Goal: Communication & Community: Participate in discussion

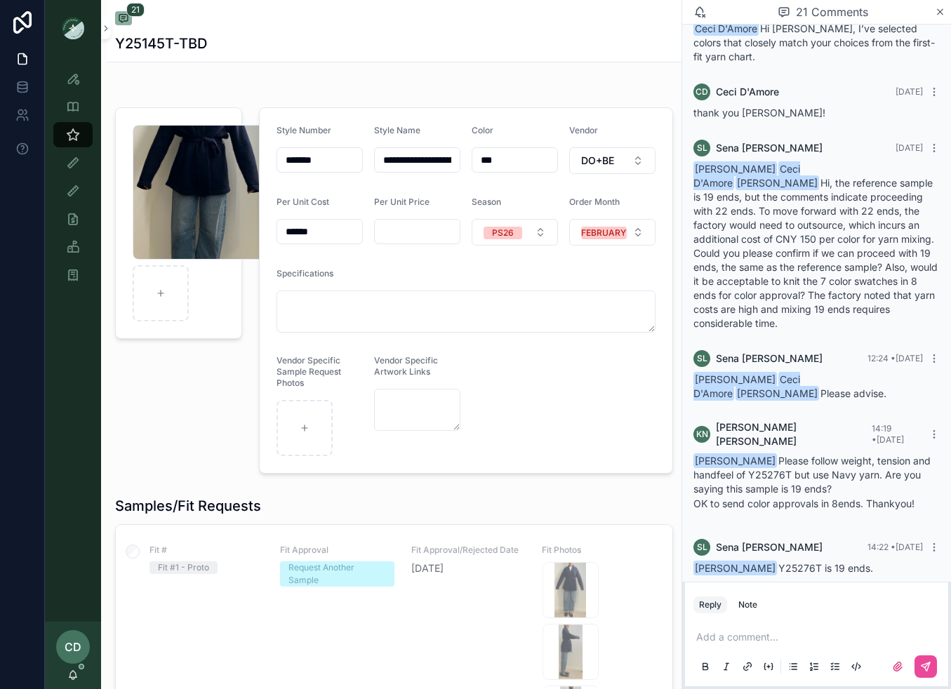
scroll to position [1246, 0]
click at [68, 671] on icon "scrollable content" at bounding box center [72, 674] width 11 height 11
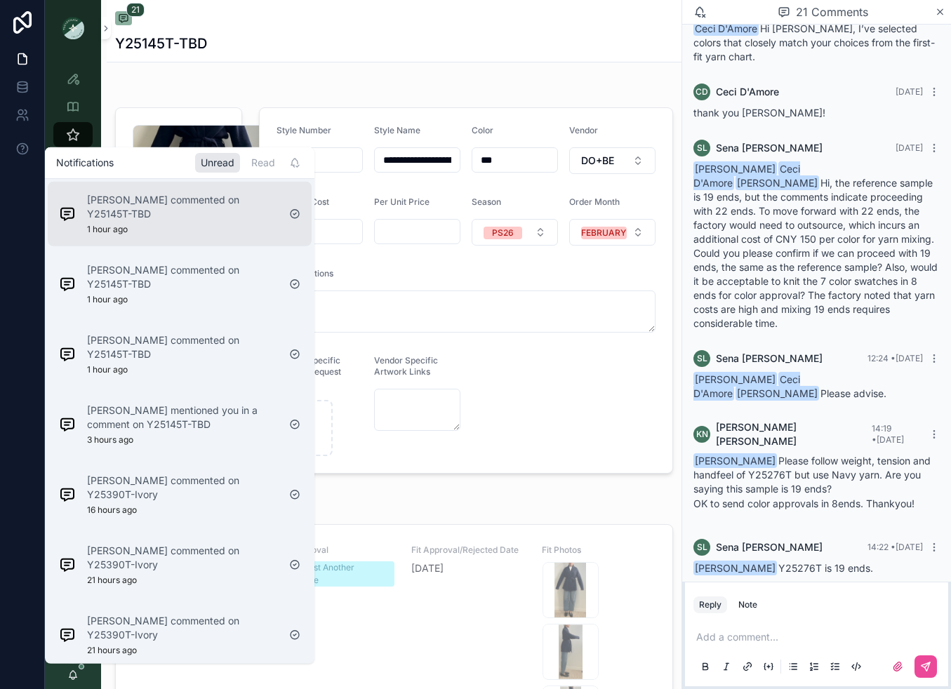
click at [263, 217] on p "[PERSON_NAME] commented on Y25145T-TBD" at bounding box center [182, 206] width 191 height 28
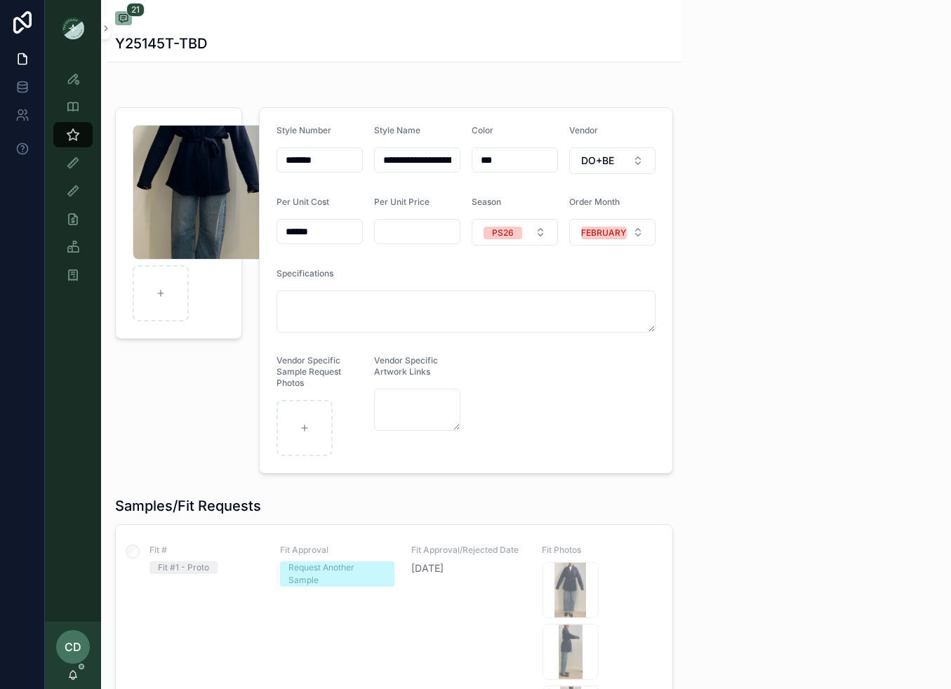
click at [74, 672] on icon "scrollable content" at bounding box center [72, 674] width 11 height 11
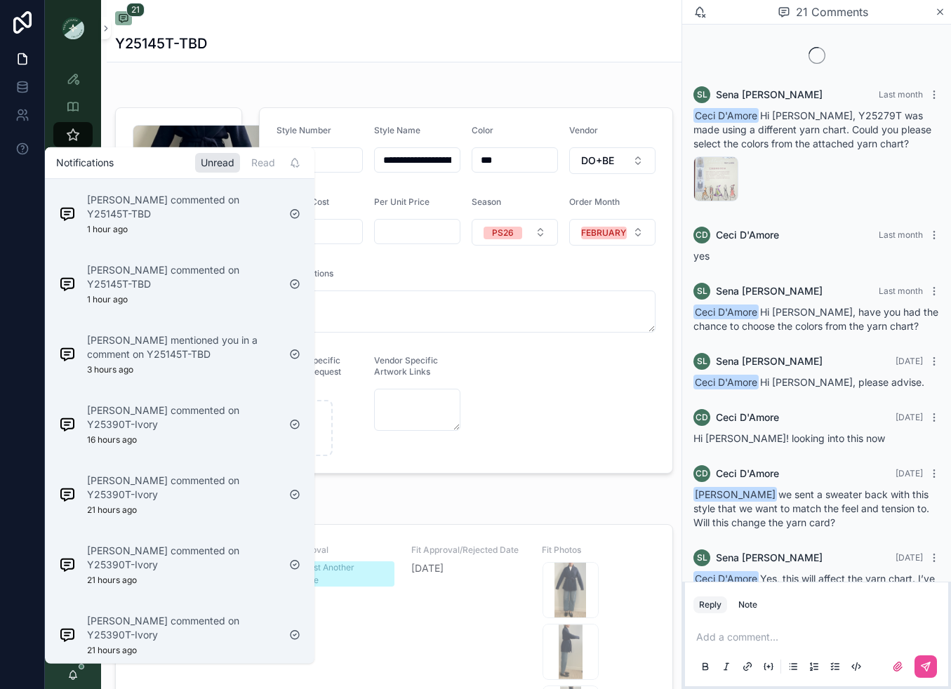
scroll to position [1246, 0]
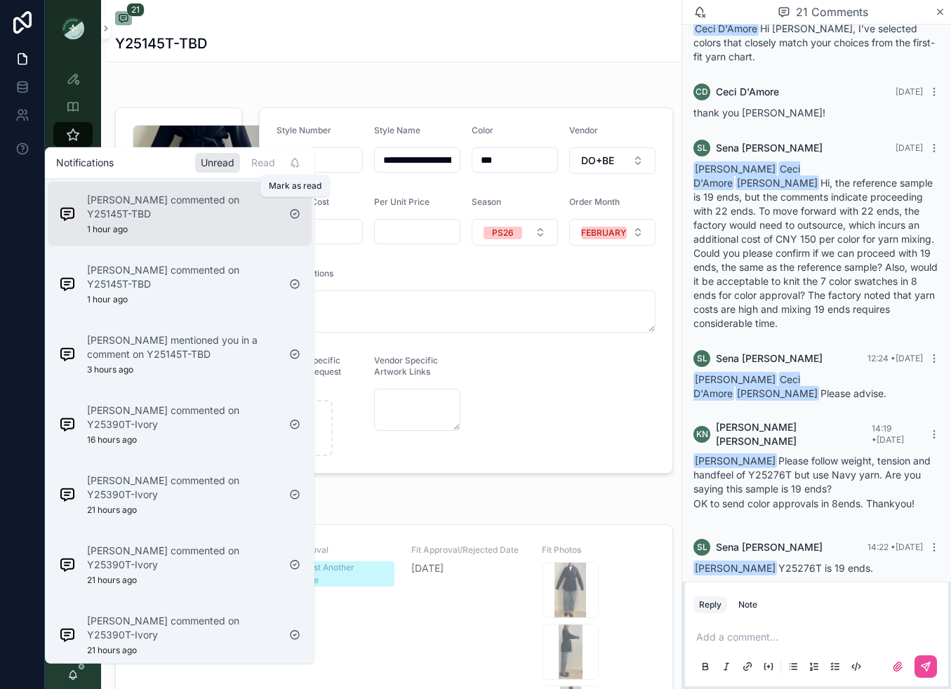
click at [294, 213] on icon "scrollable content" at bounding box center [294, 214] width 3 height 2
click at [297, 218] on icon "scrollable content" at bounding box center [294, 213] width 11 height 11
click at [233, 220] on div "Sena Lee mentioned you in a comment on Y25145T-TBD 3 hours ago" at bounding box center [182, 213] width 191 height 42
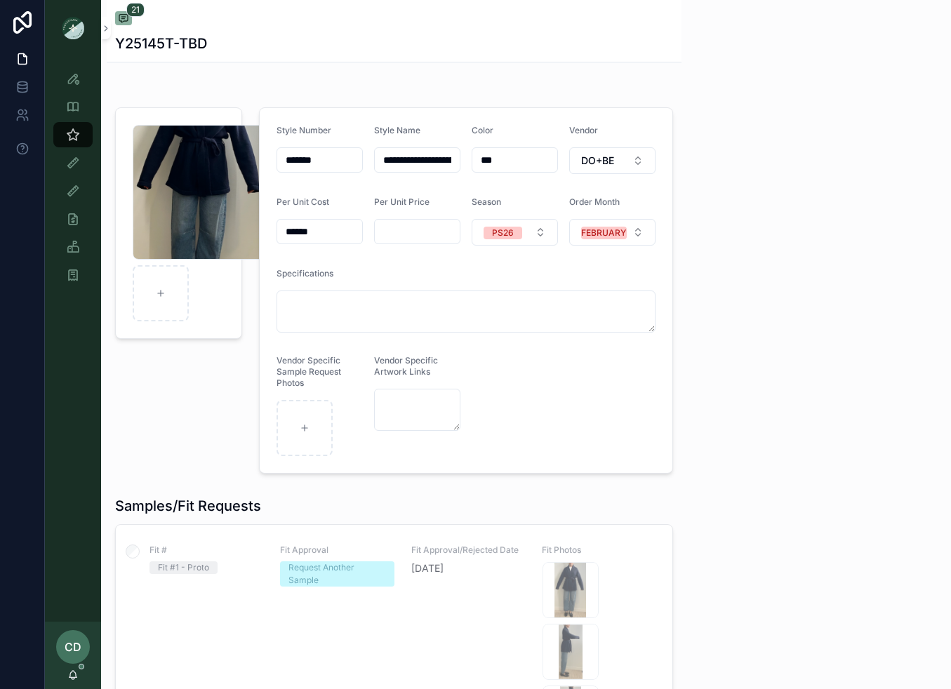
click at [73, 672] on icon "scrollable content" at bounding box center [73, 674] width 8 height 6
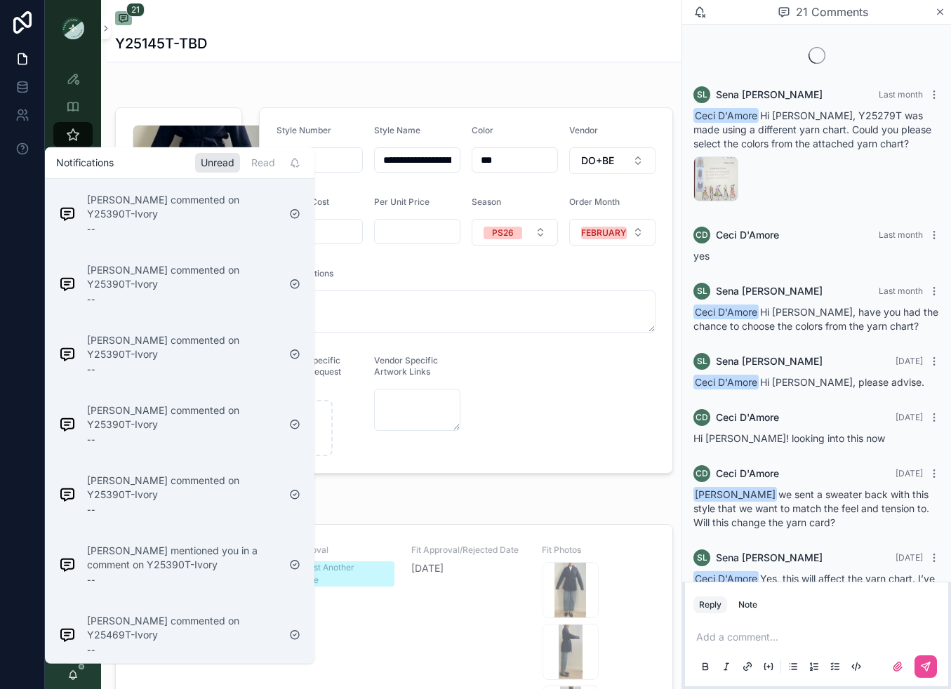
click at [77, 678] on div "Emily Miller commented on 1326 --" at bounding box center [162, 697] width 218 height 39
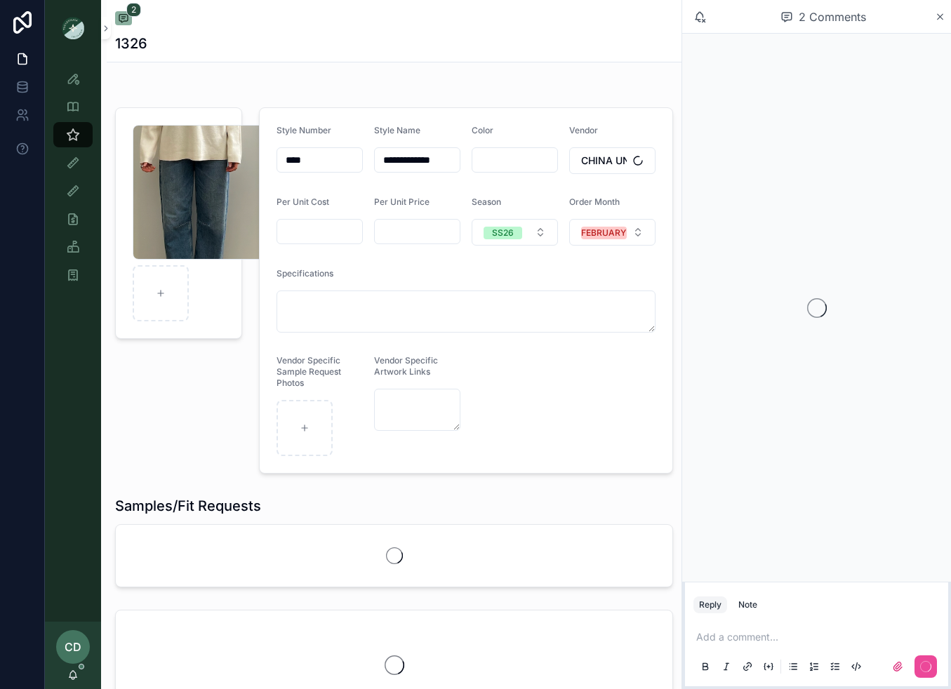
click at [78, 669] on icon "scrollable content" at bounding box center [72, 674] width 11 height 11
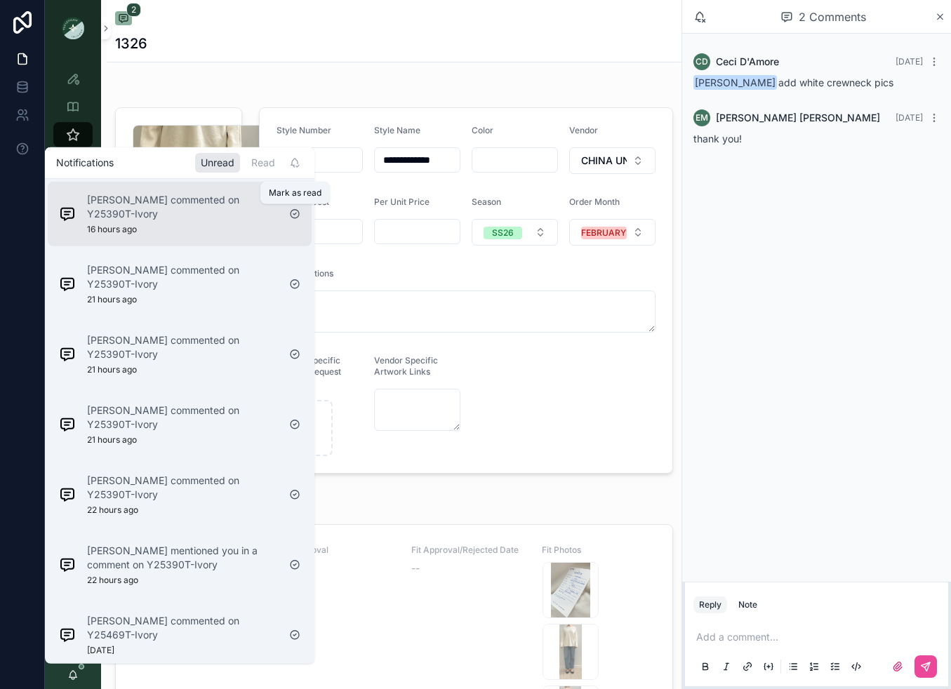
click at [295, 216] on icon "scrollable content" at bounding box center [294, 213] width 11 height 11
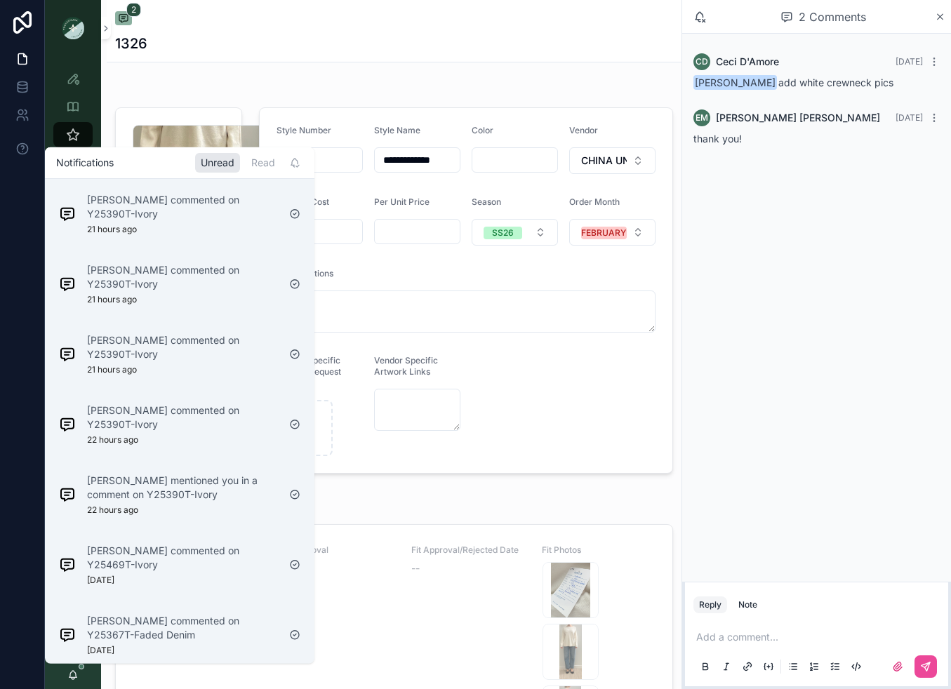
click at [11, 235] on div at bounding box center [22, 344] width 45 height 689
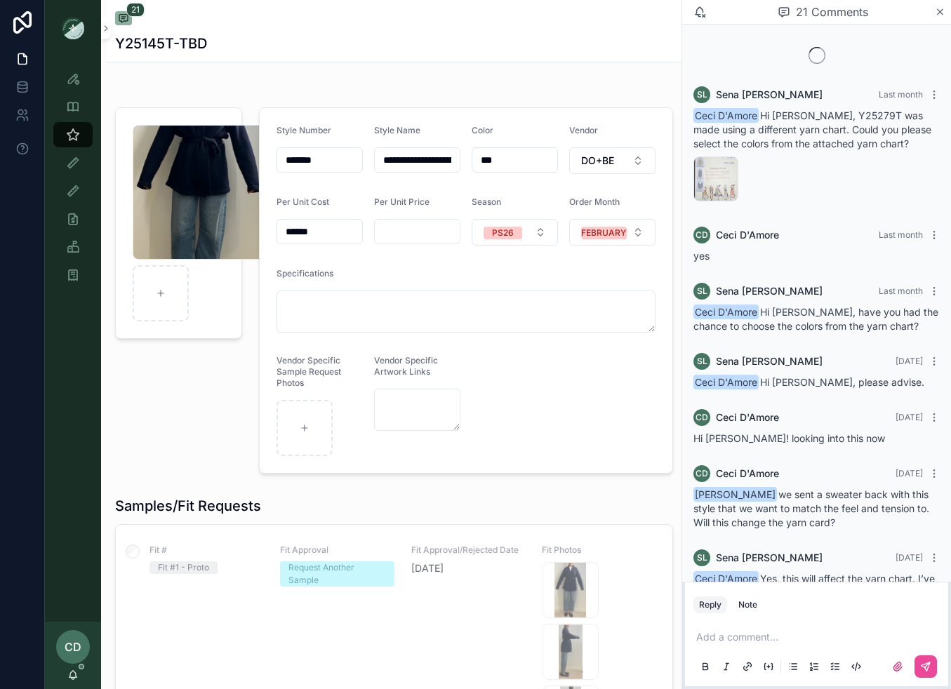
scroll to position [1246, 0]
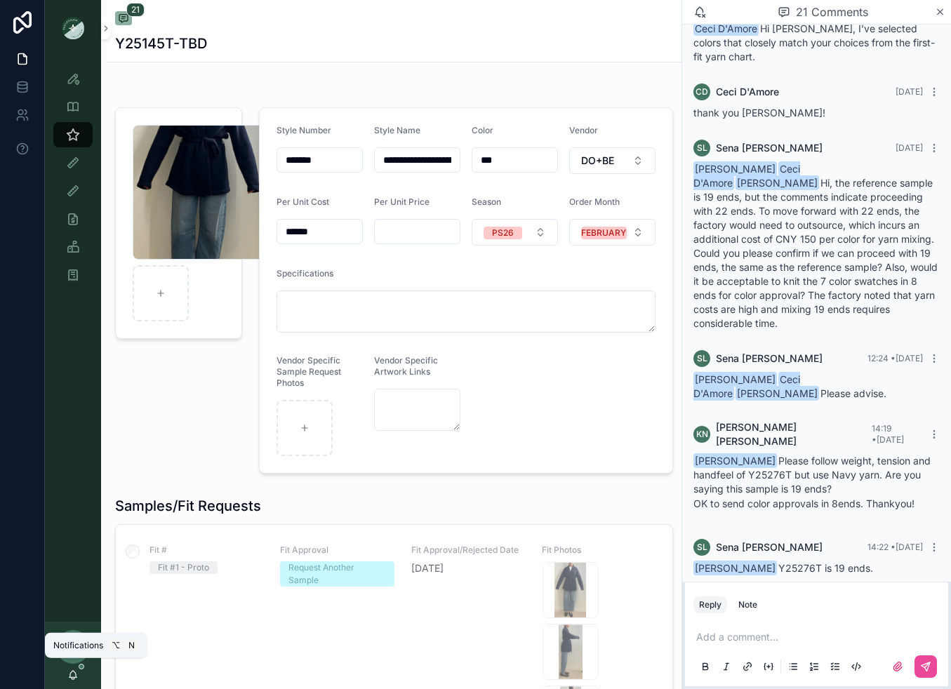
click at [74, 671] on icon "scrollable content" at bounding box center [72, 674] width 11 height 11
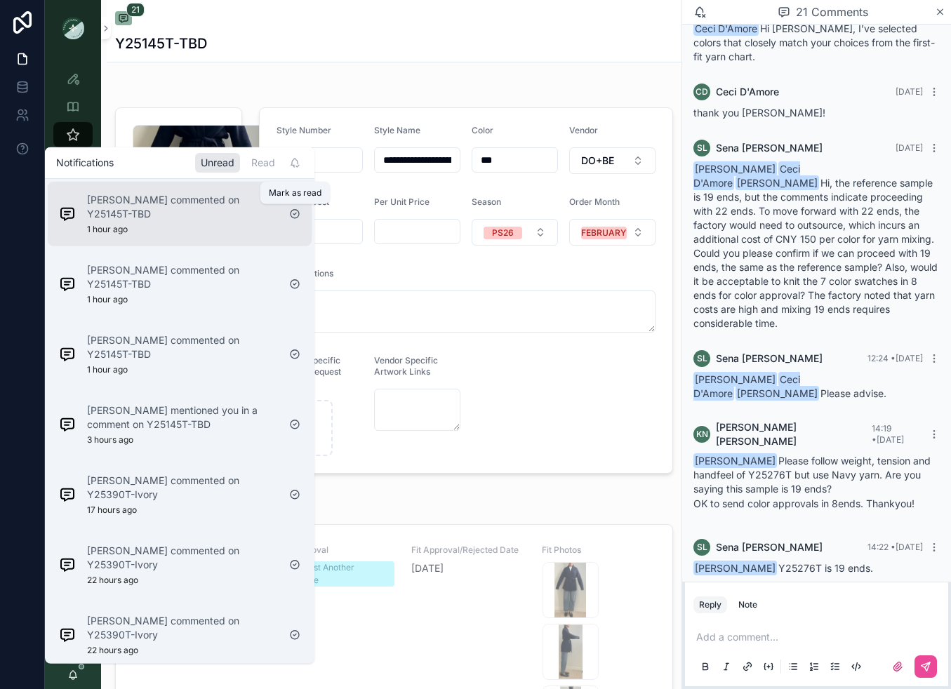
click at [296, 215] on icon "scrollable content" at bounding box center [294, 213] width 11 height 11
click at [296, 215] on div "scrollable content" at bounding box center [295, 213] width 22 height 22
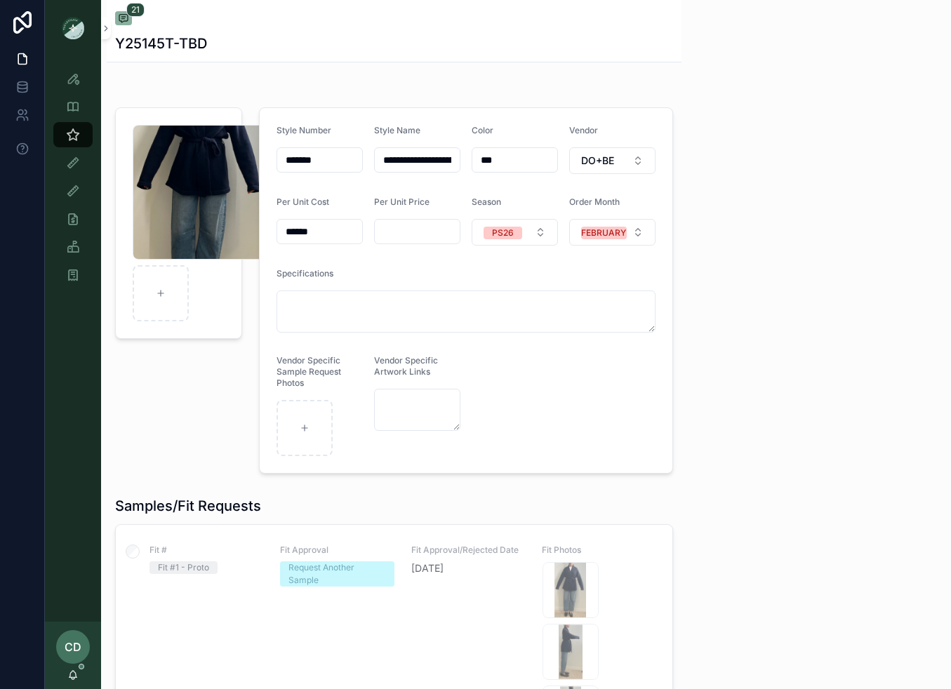
click at [76, 672] on icon "scrollable content" at bounding box center [72, 674] width 11 height 11
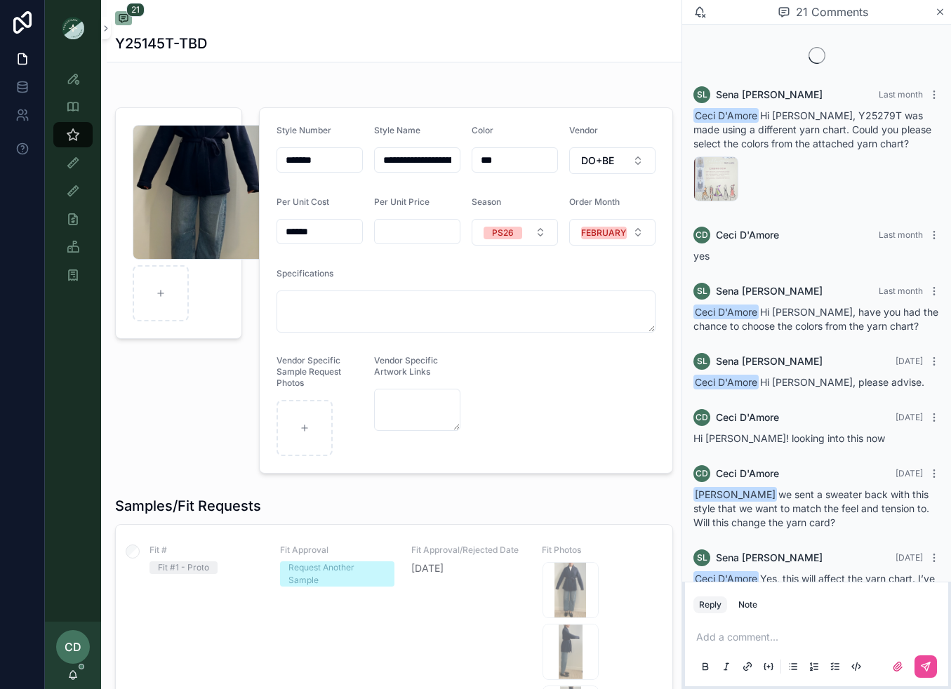
scroll to position [1246, 0]
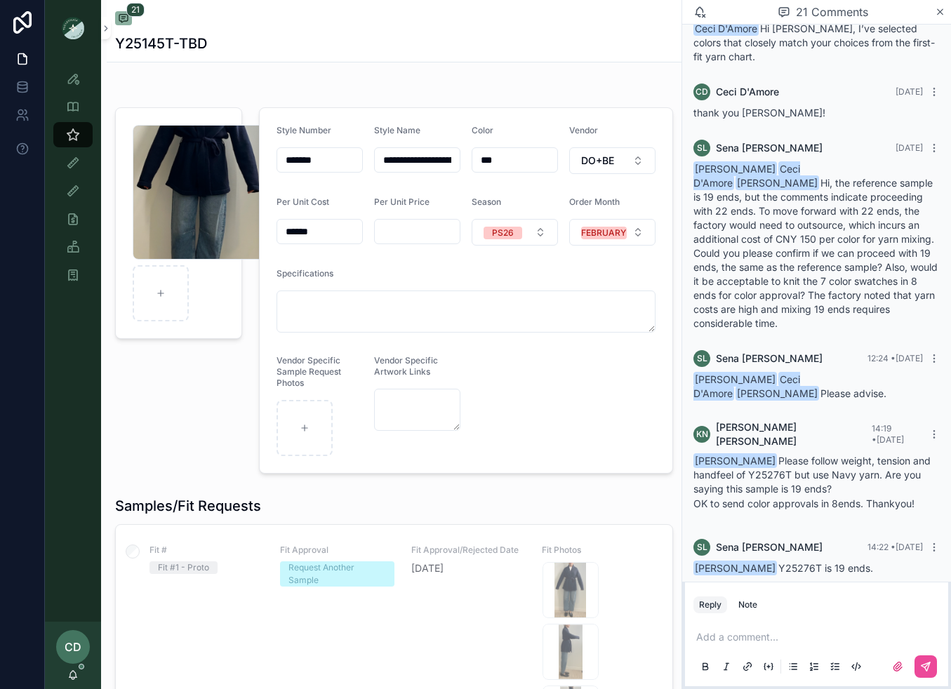
click at [80, 670] on div "CD [PERSON_NAME]" at bounding box center [73, 655] width 56 height 67
click at [79, 668] on span "scrollable content" at bounding box center [82, 667] width 6 height 6
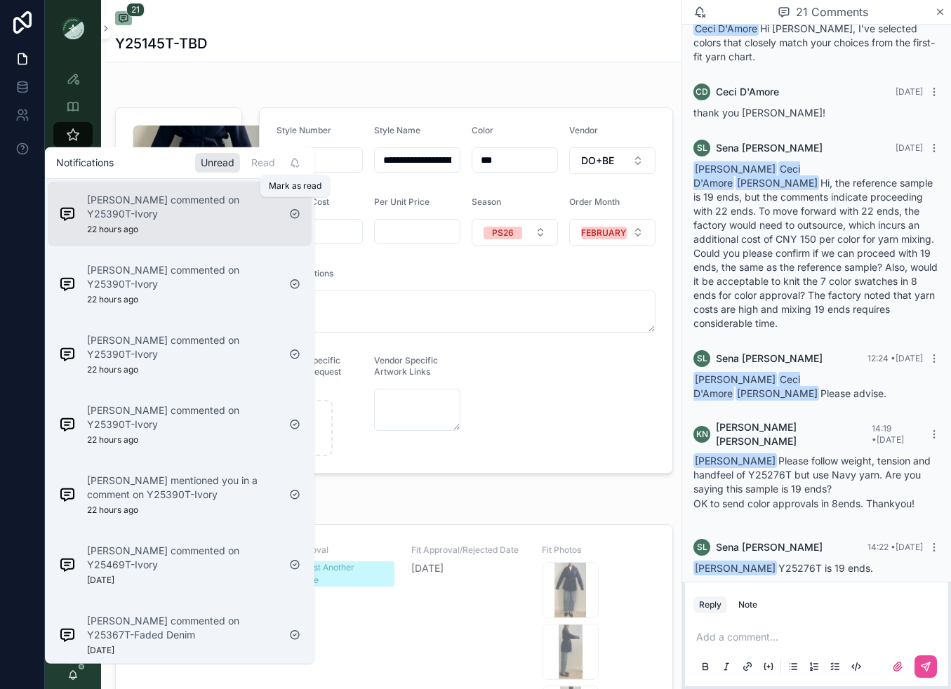
click at [292, 208] on icon "scrollable content" at bounding box center [294, 213] width 11 height 11
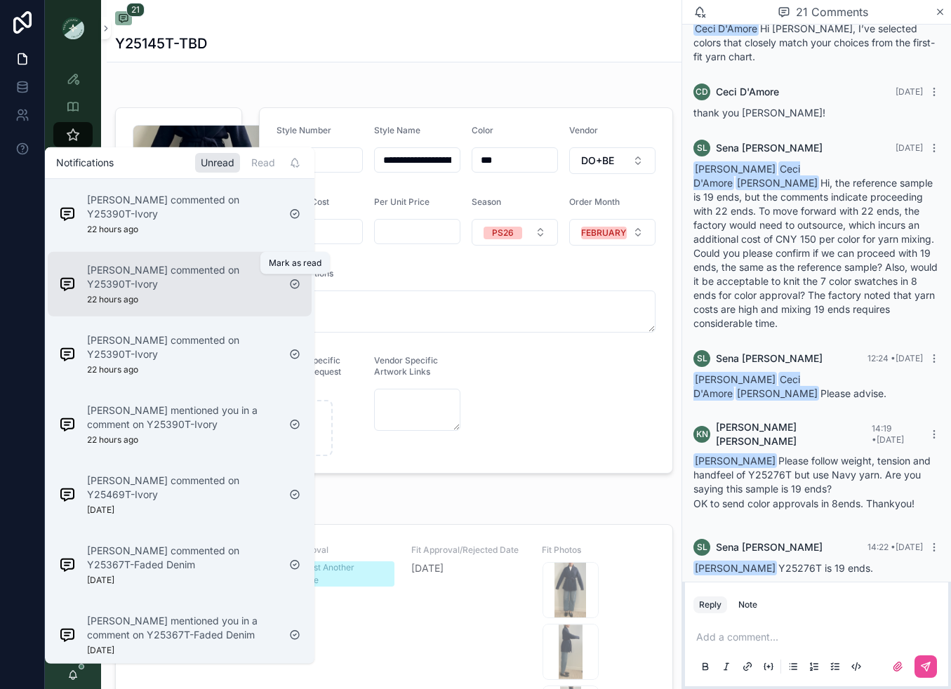
click at [297, 283] on icon "scrollable content" at bounding box center [294, 283] width 11 height 11
